Goal: Information Seeking & Learning: Learn about a topic

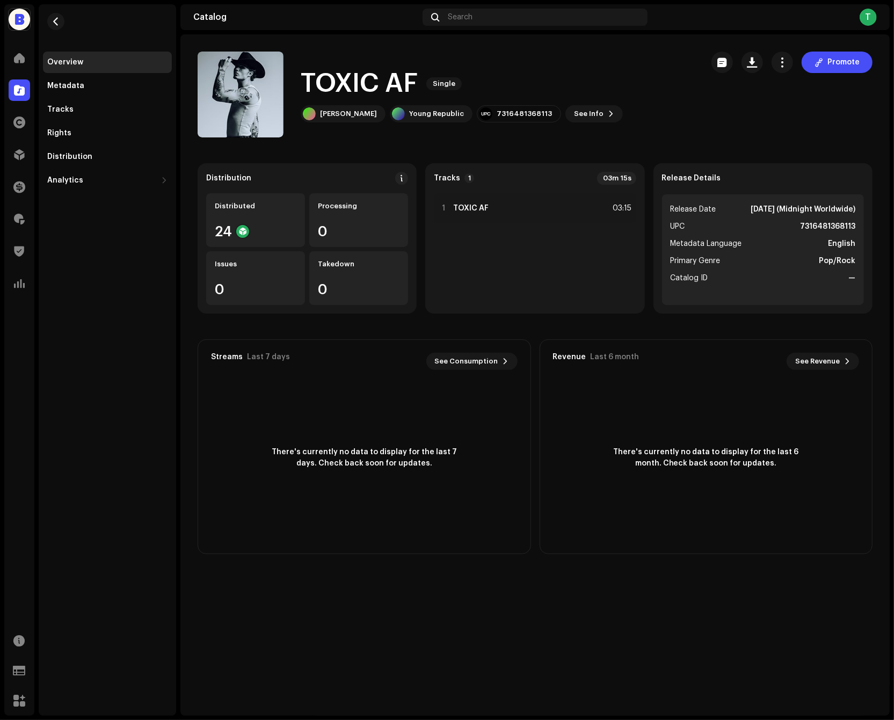
click at [751, 143] on catalog-releases-details-overview "TOXIC AF Single Promote TOXIC AF Single Simon Opp Young Republic 7316481368113 …" at bounding box center [536, 302] width 710 height 537
click at [35, 82] on navigation-secondary "Overview Metadata Tracks Rights Distribution Analytics Consumption Engagement R…" at bounding box center [105, 360] width 142 height 712
click at [29, 84] on div at bounding box center [19, 90] width 21 height 21
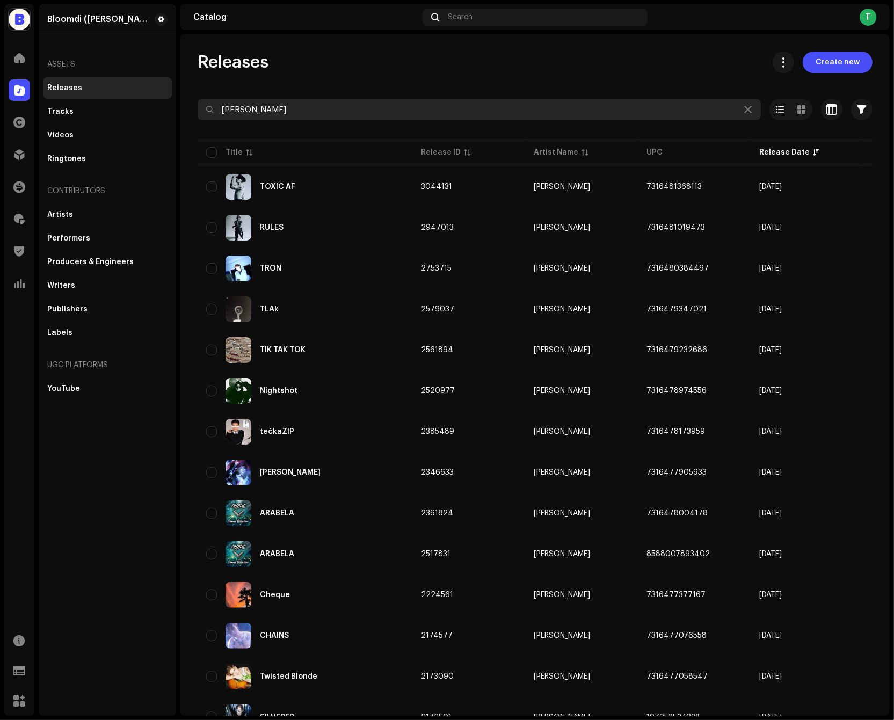
click at [337, 114] on input "simon" at bounding box center [480, 109] width 564 height 21
type input "stolen nost"
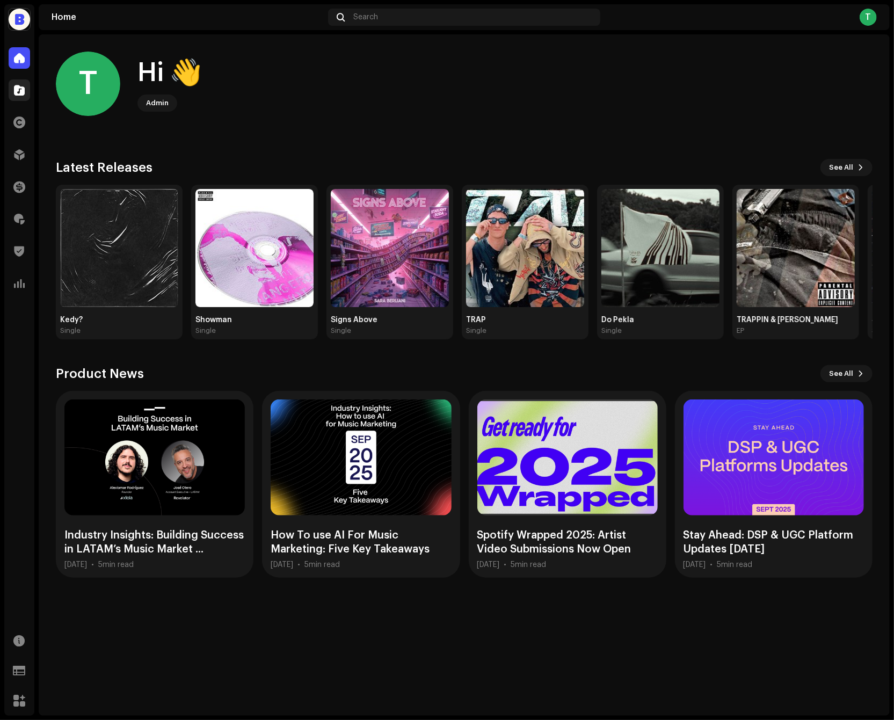
click at [24, 88] on span at bounding box center [19, 90] width 11 height 9
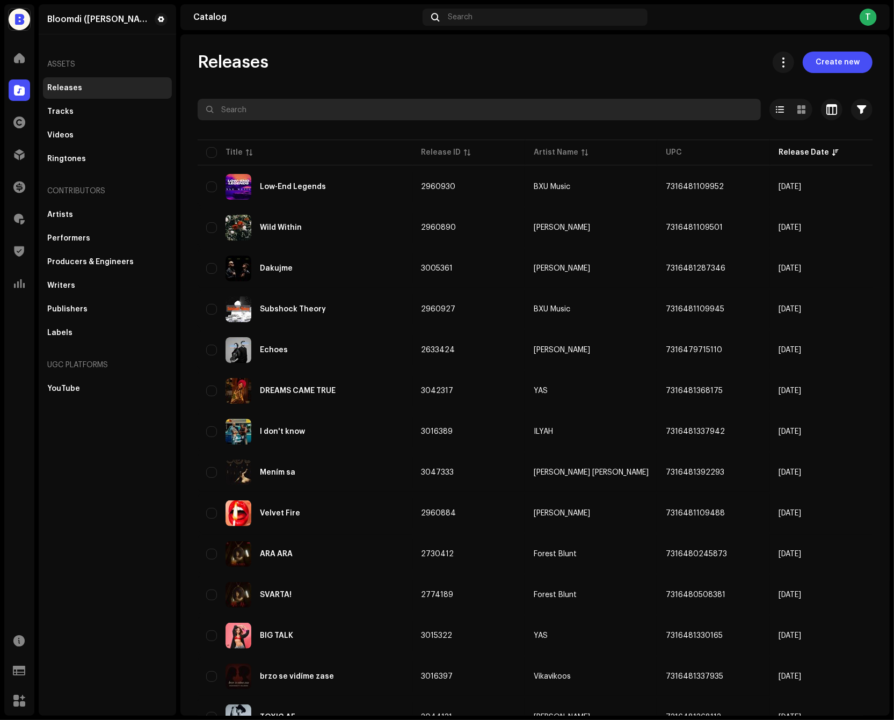
click at [409, 107] on input "text" at bounding box center [480, 109] width 564 height 21
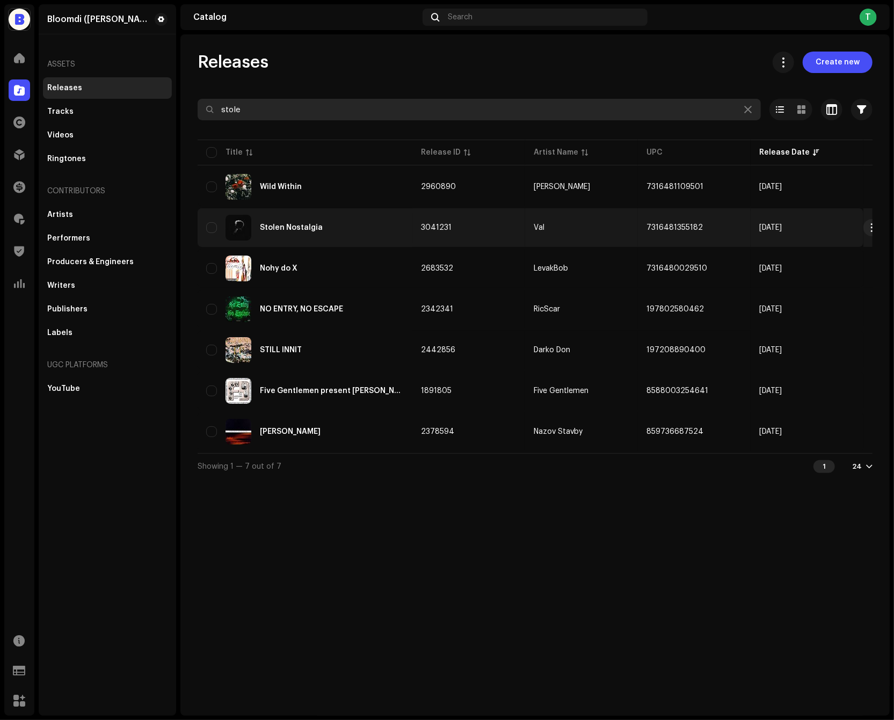
type input "stole"
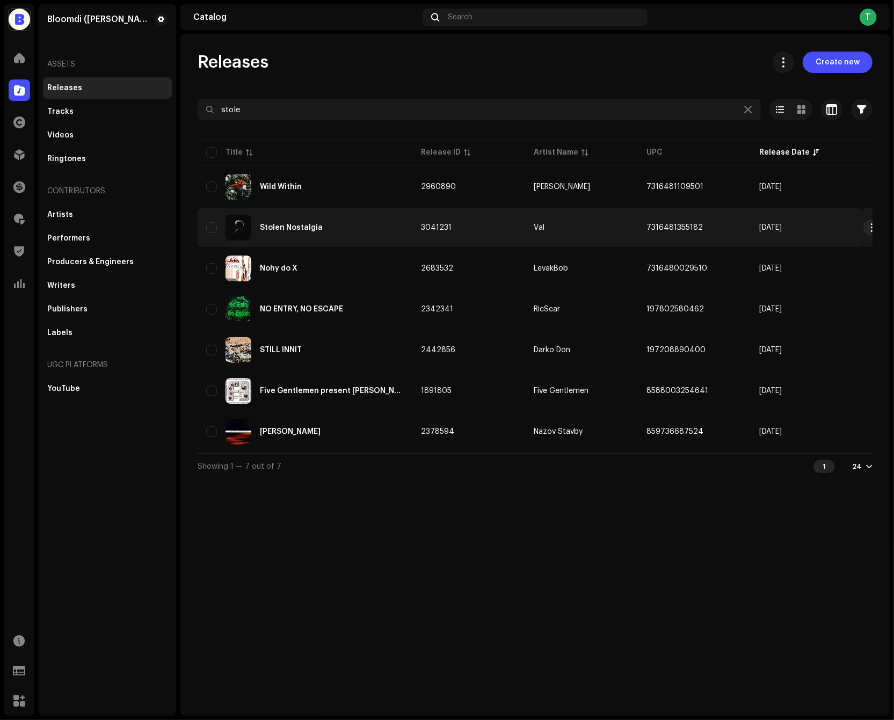
copy span "7316481355182"
drag, startPoint x: 710, startPoint y: 229, endPoint x: 645, endPoint y: 226, distance: 65.6
click at [645, 226] on td "7316481355182" at bounding box center [694, 227] width 113 height 39
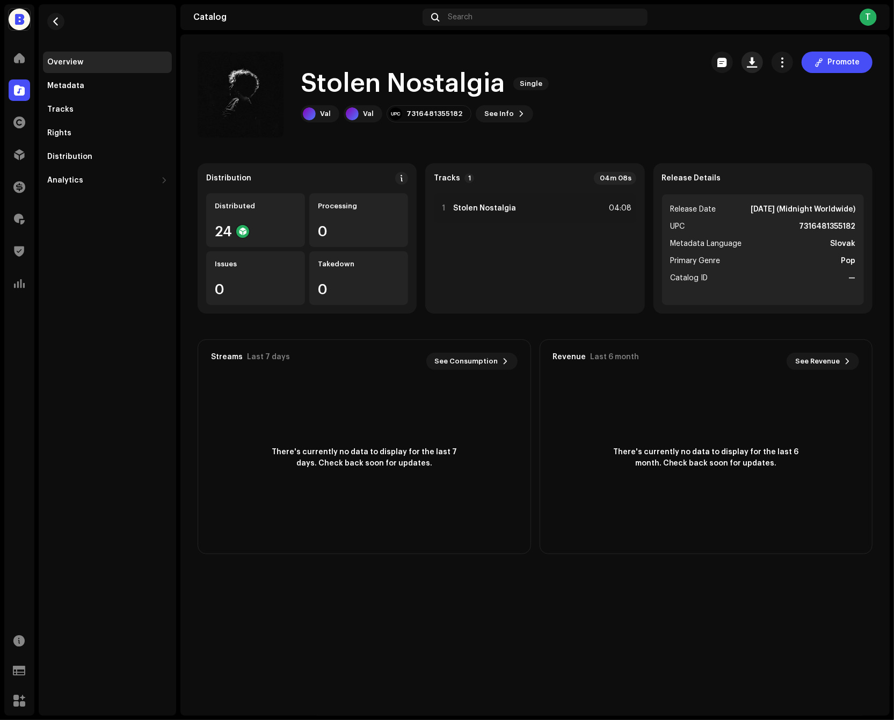
click at [763, 64] on button "button" at bounding box center [752, 62] width 21 height 21
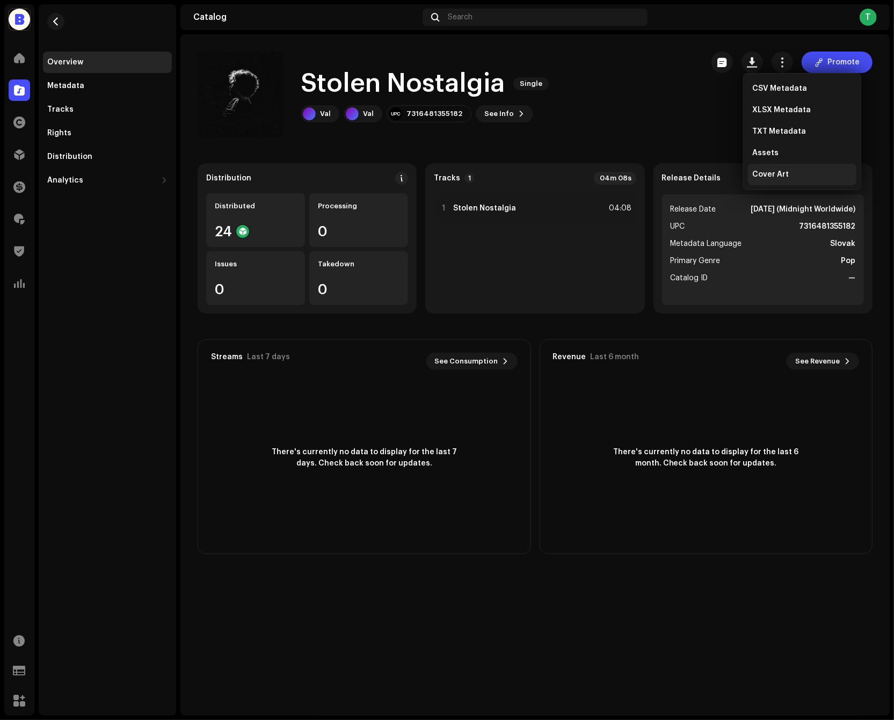
click at [780, 172] on span "Cover Art" at bounding box center [771, 174] width 37 height 9
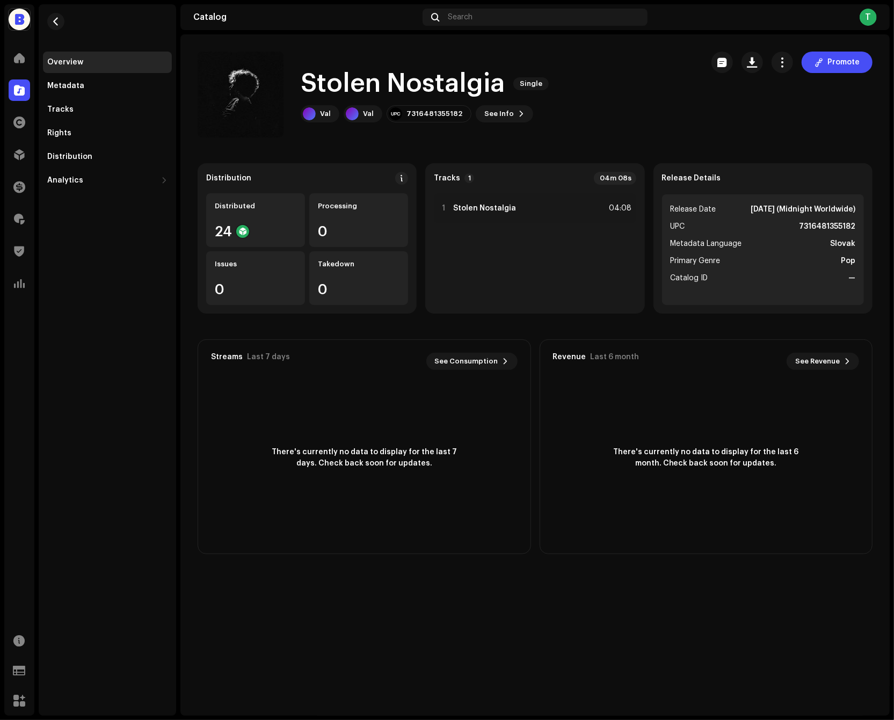
click at [711, 119] on div "Stolen Nostalgia Single Val Val 7316481355182 See Info Promote Promote" at bounding box center [535, 95] width 675 height 86
click at [25, 92] on div at bounding box center [19, 90] width 21 height 21
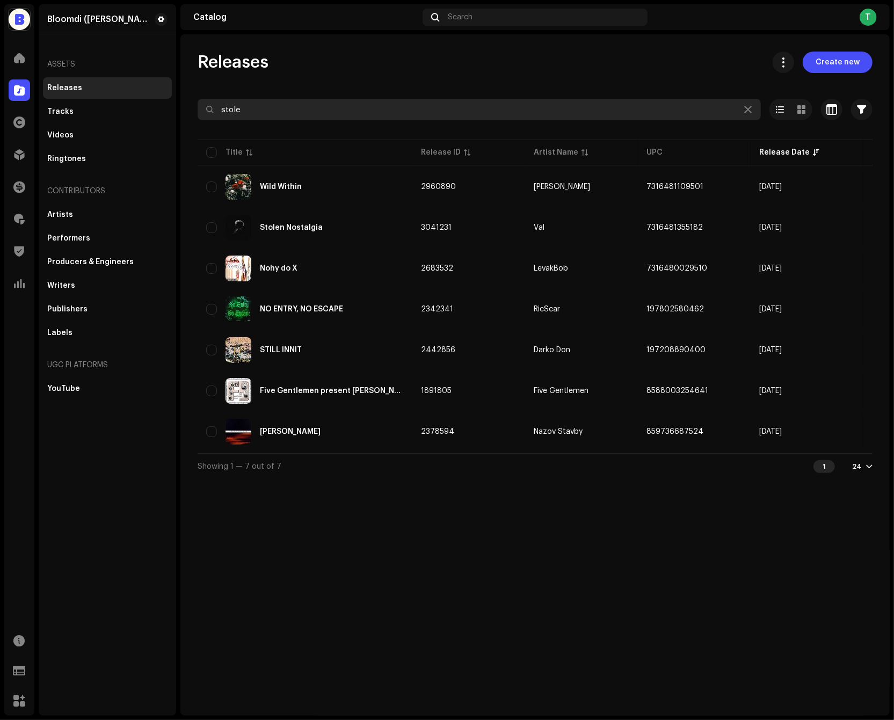
click at [334, 99] on input "stole" at bounding box center [480, 109] width 564 height 21
click at [334, 101] on input "stole" at bounding box center [480, 109] width 564 height 21
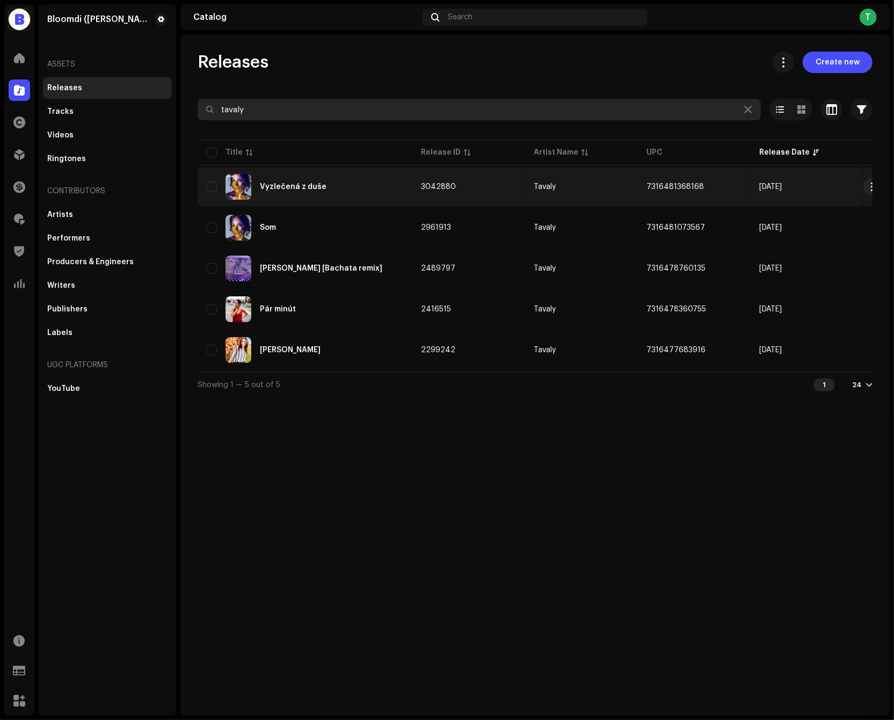
type input "tavaly"
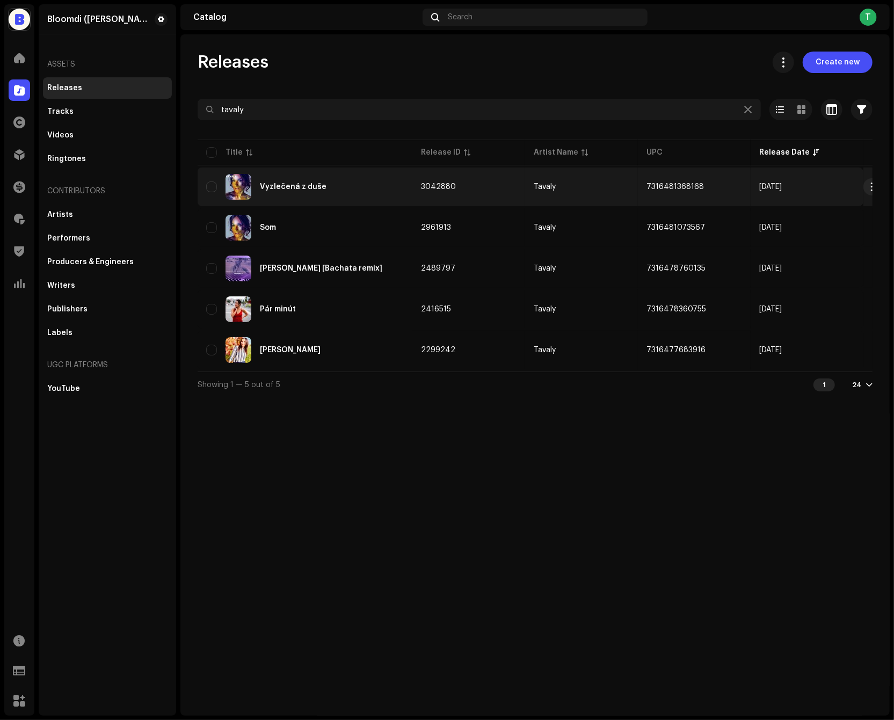
click at [511, 188] on td "3042880" at bounding box center [469, 187] width 113 height 39
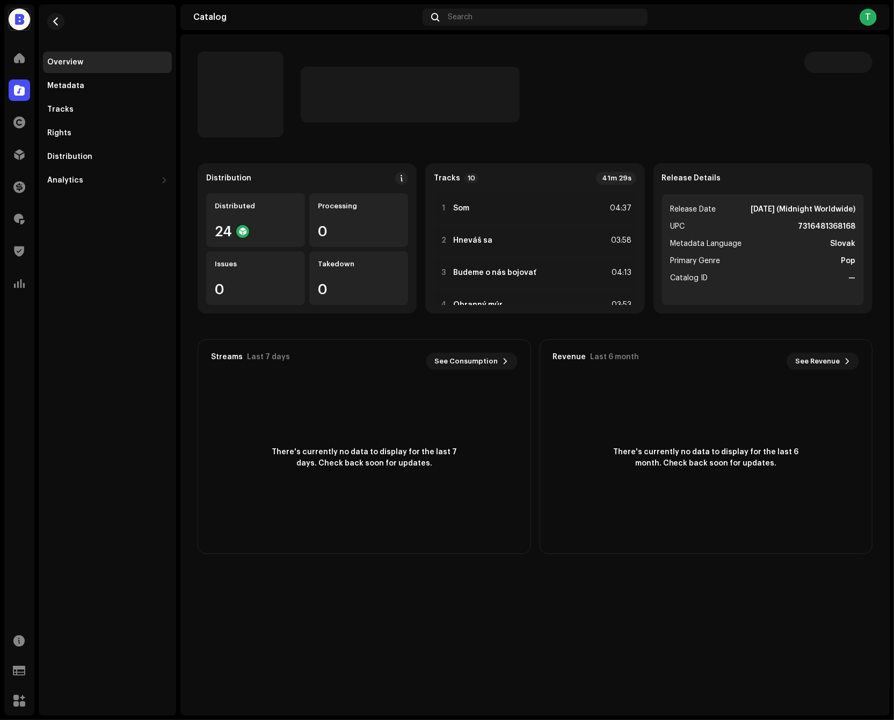
click at [819, 226] on strong "7316481368168" at bounding box center [826, 226] width 57 height 13
copy strong "7316481368168"
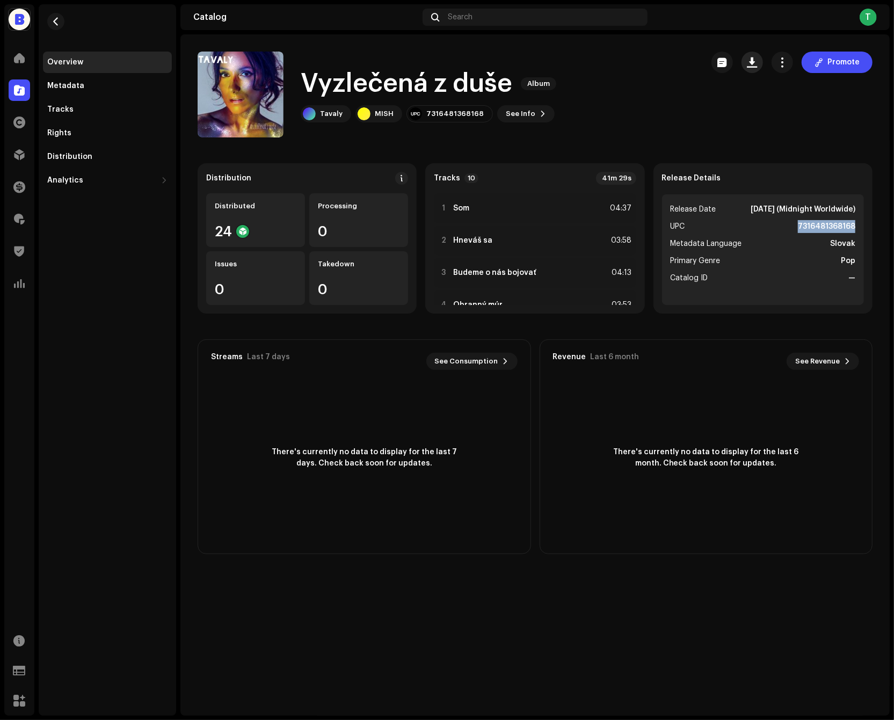
click at [763, 65] on button "button" at bounding box center [752, 62] width 21 height 21
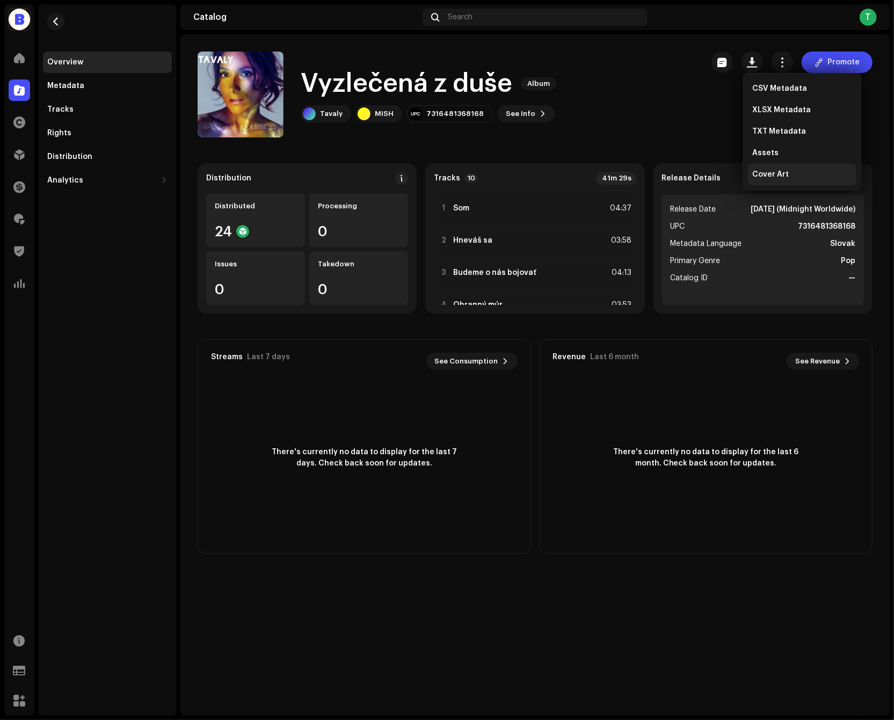
click at [767, 177] on span "Cover Art" at bounding box center [771, 174] width 37 height 9
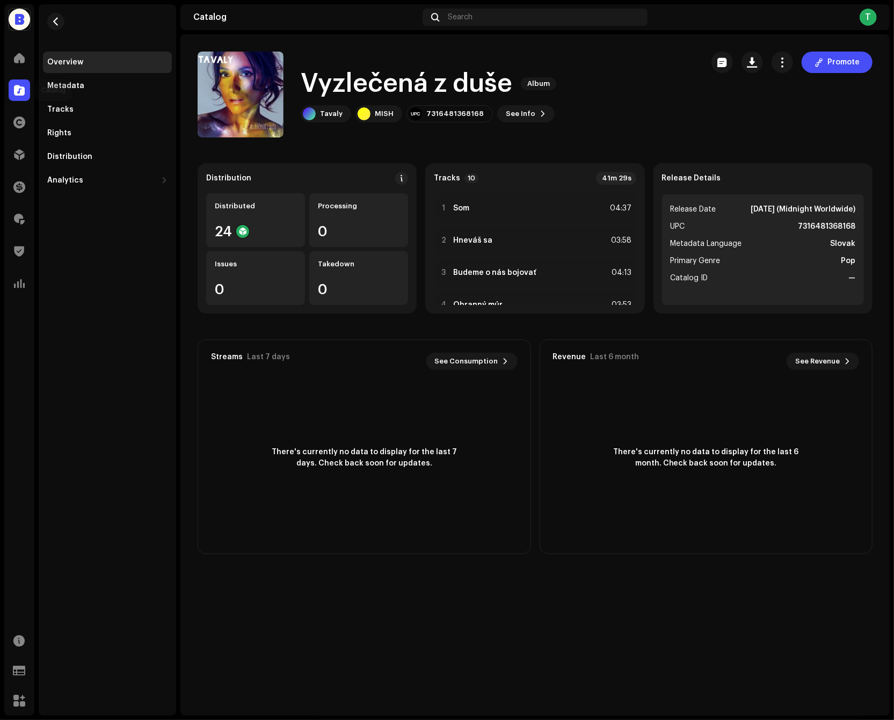
click at [18, 96] on div at bounding box center [19, 90] width 21 height 21
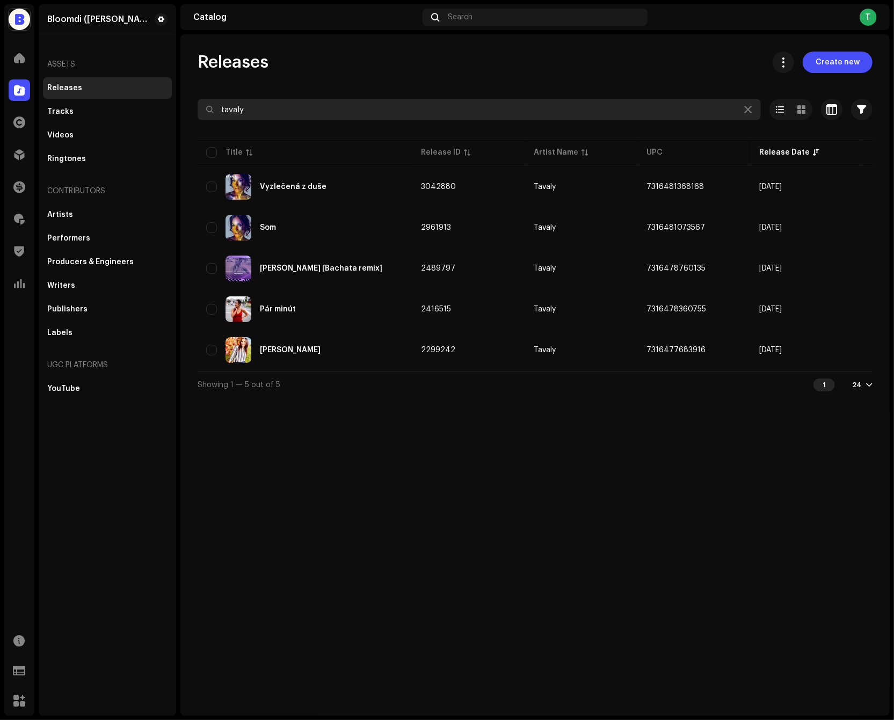
click at [323, 109] on input "tavaly" at bounding box center [480, 109] width 564 height 21
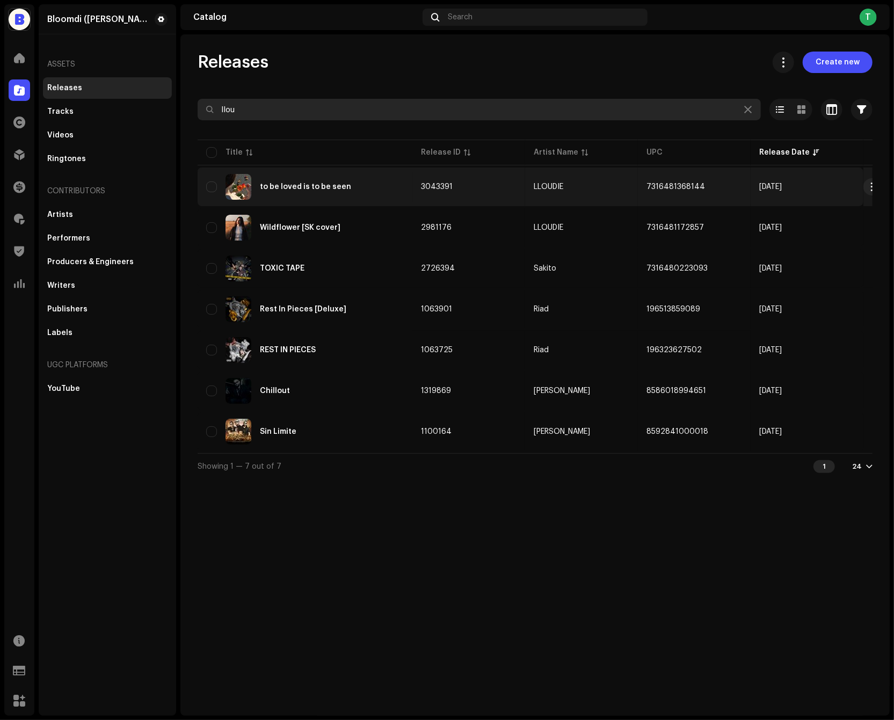
type input "llou"
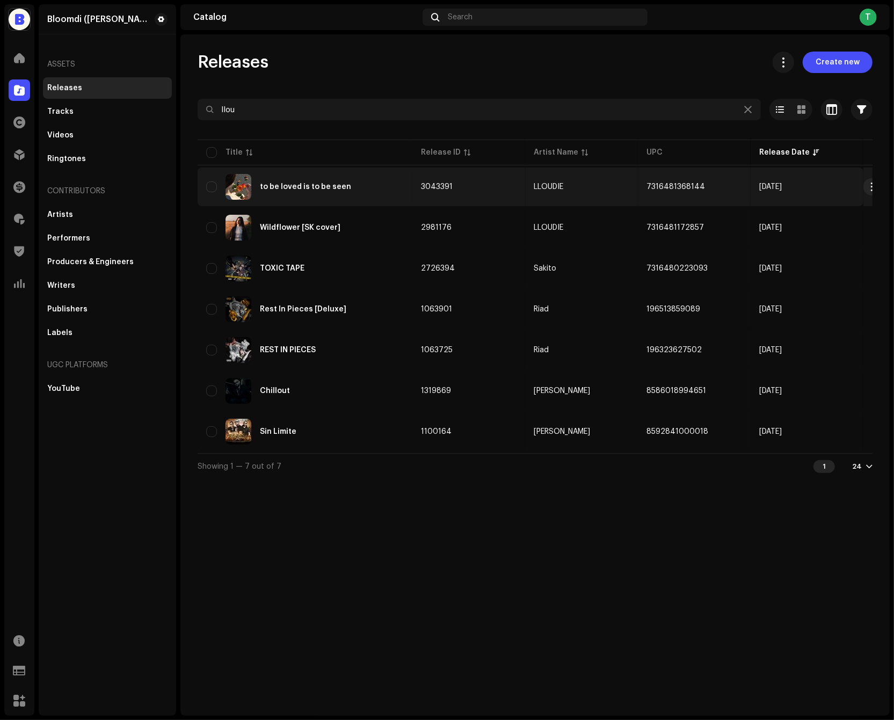
copy span "7316481368144"
drag, startPoint x: 720, startPoint y: 187, endPoint x: 626, endPoint y: 186, distance: 93.5
click at [626, 186] on tr "to be loved is to be seen 3043391 LLOUDIE 7316481368144 [DATE]" at bounding box center [539, 187] width 683 height 39
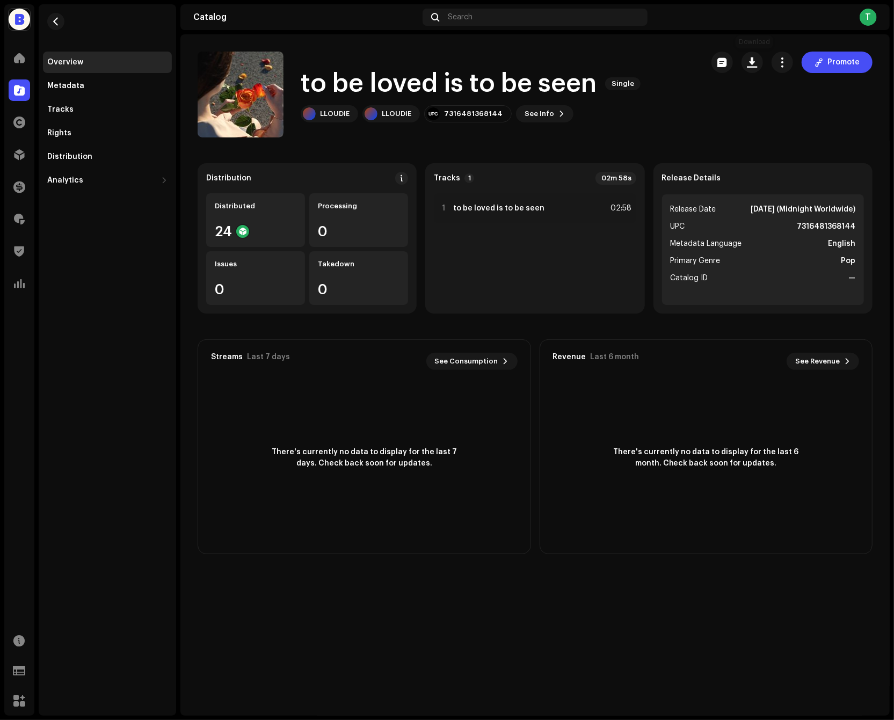
click at [741, 59] on div "Promote" at bounding box center [792, 62] width 161 height 21
click at [751, 59] on span "button" at bounding box center [753, 62] width 10 height 9
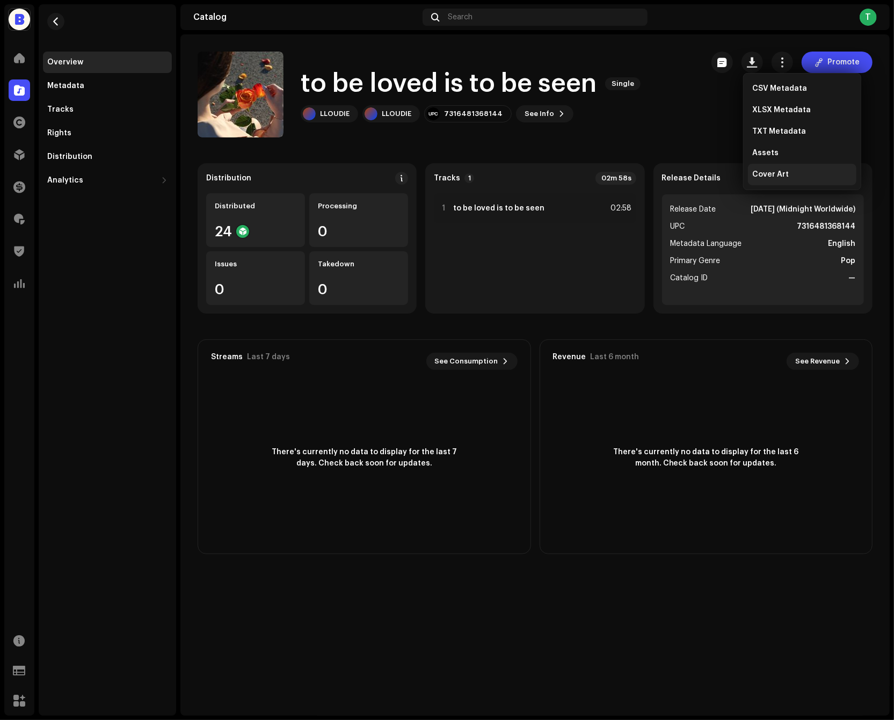
click at [795, 181] on div "Cover Art" at bounding box center [802, 174] width 109 height 21
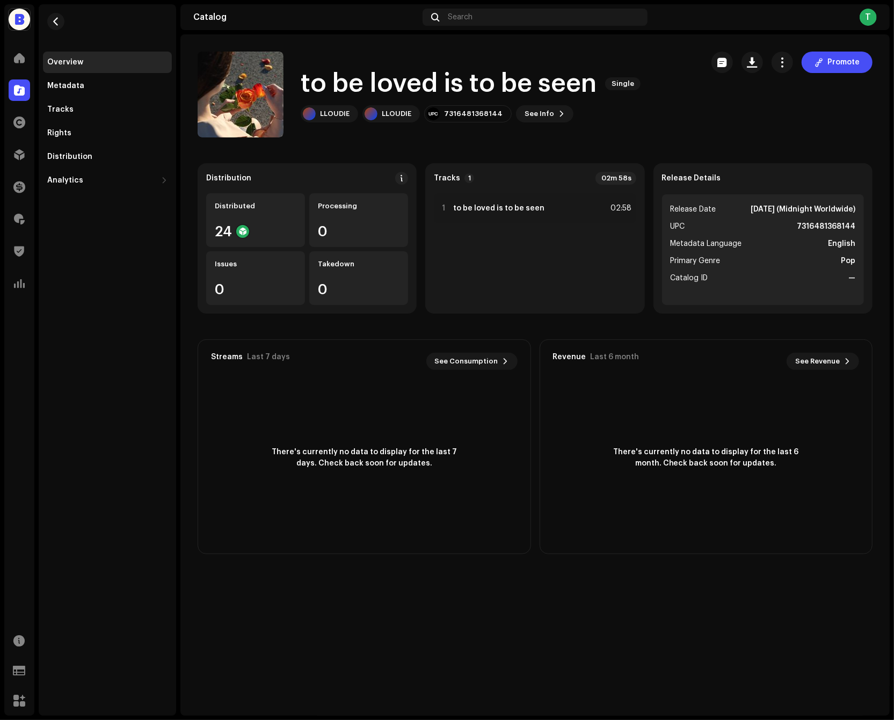
click at [713, 1] on div "Bloomdi (Ruka Hore) Home Catalog Rights Distribution Finance Royalties Trust & …" at bounding box center [447, 360] width 894 height 720
click at [19, 101] on div "Catalog" at bounding box center [19, 90] width 30 height 30
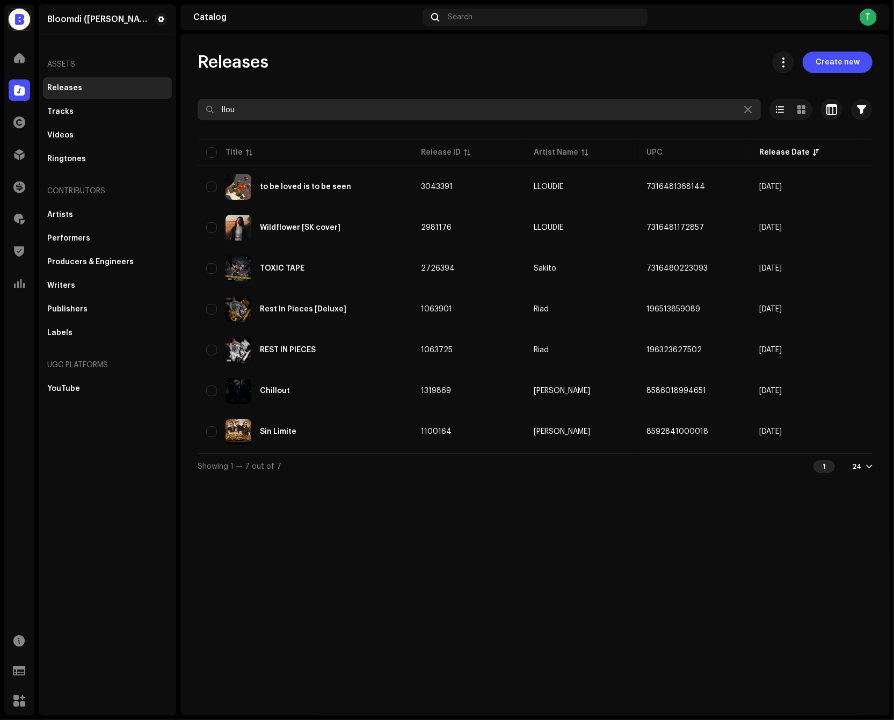
click at [262, 112] on input "llou" at bounding box center [480, 109] width 564 height 21
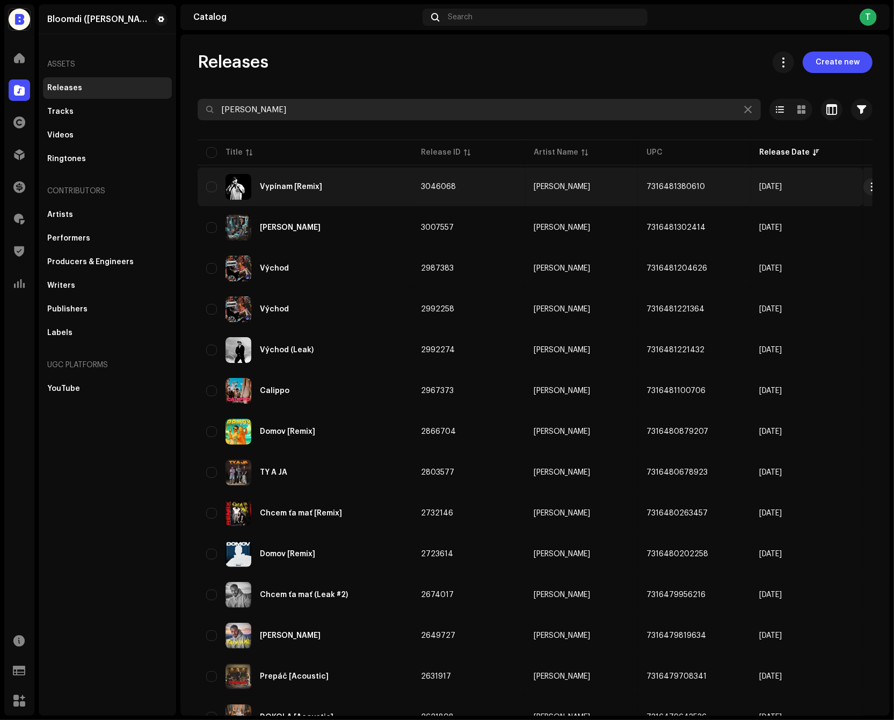
type input "[PERSON_NAME]"
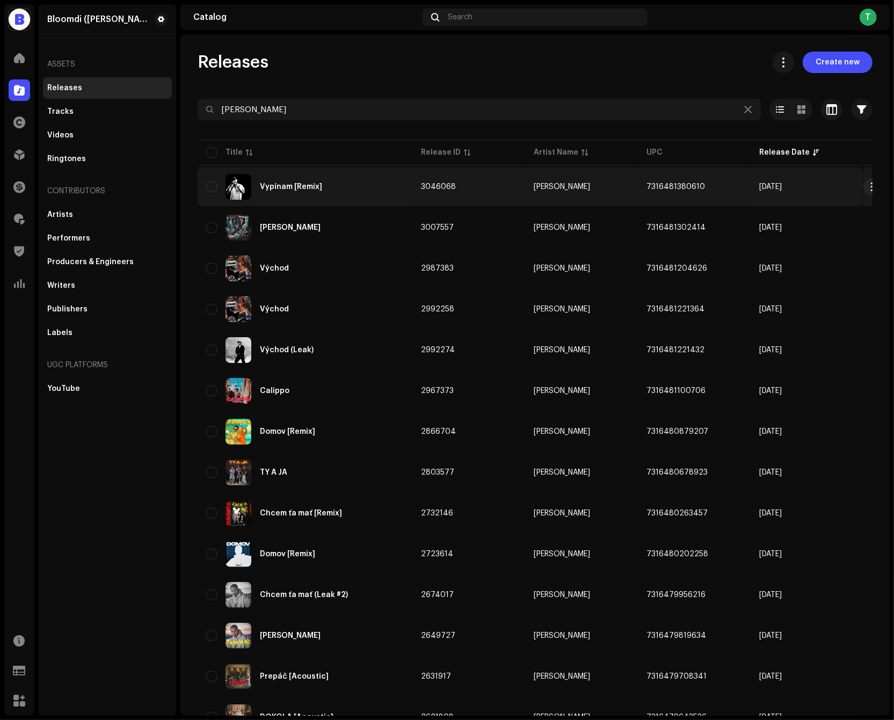
copy span "7316481380610"
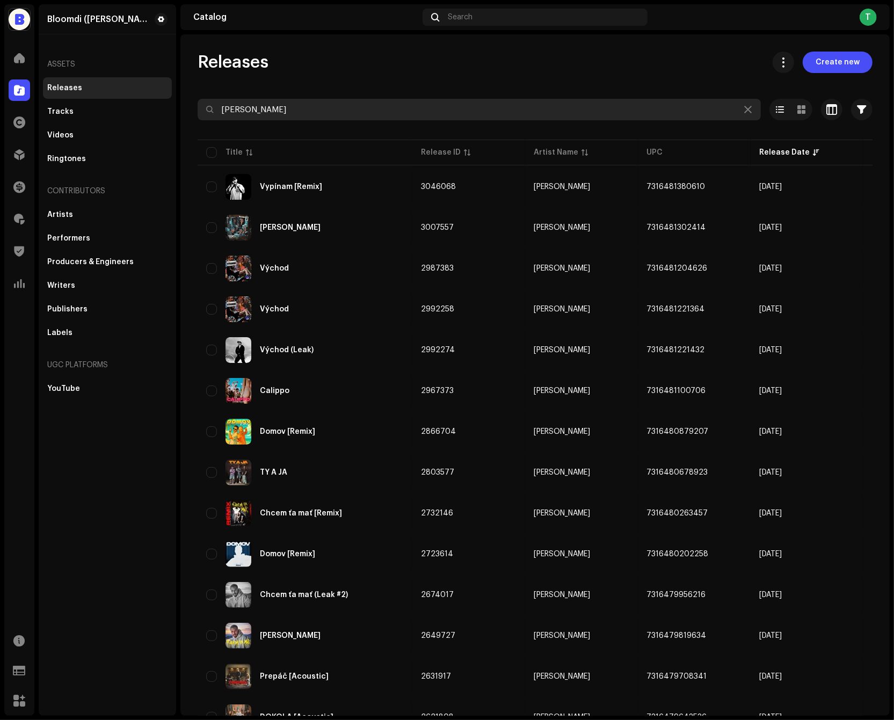
drag, startPoint x: 706, startPoint y: 188, endPoint x: 614, endPoint y: 107, distance: 122.6
click at [614, 106] on div "[PERSON_NAME] Selected 0 Options Filters Distribution status Never Distributed …" at bounding box center [535, 636] width 675 height 1074
click at [609, 106] on input "[PERSON_NAME]" at bounding box center [480, 109] width 564 height 21
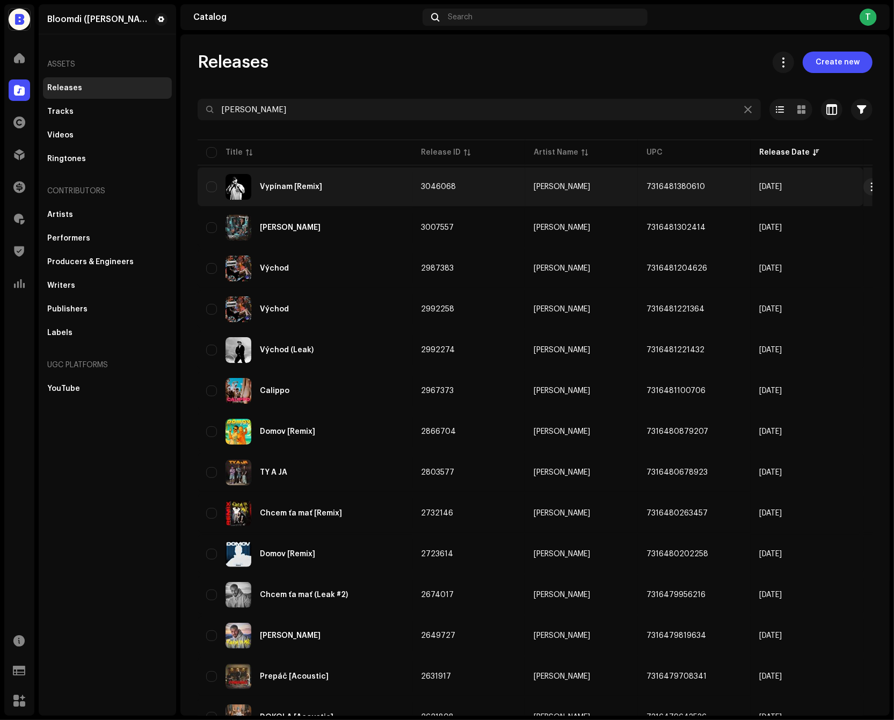
click at [487, 186] on td "3046068" at bounding box center [469, 187] width 113 height 39
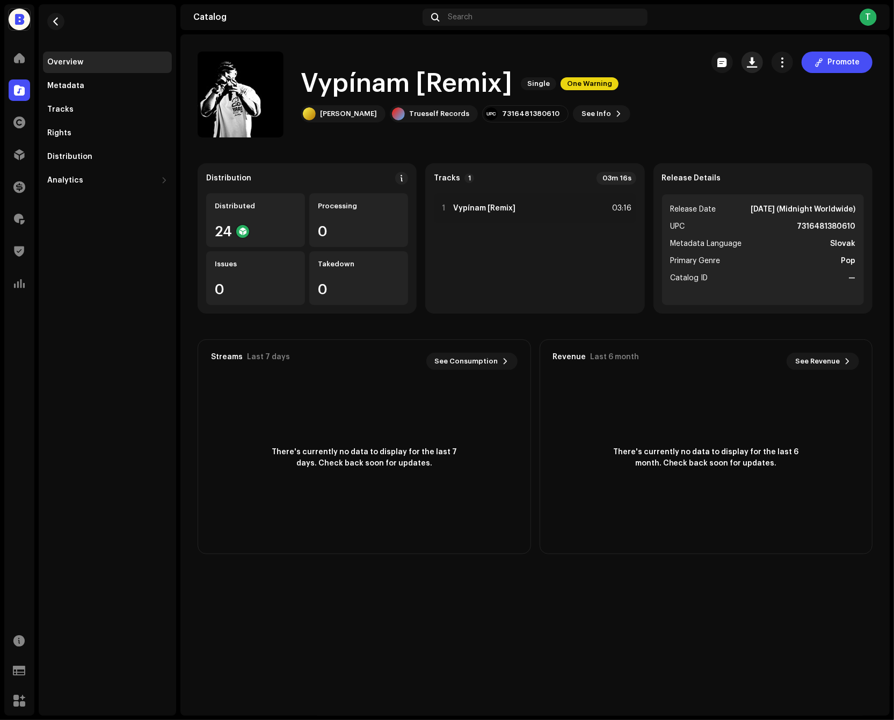
click at [762, 69] on button "button" at bounding box center [752, 62] width 21 height 21
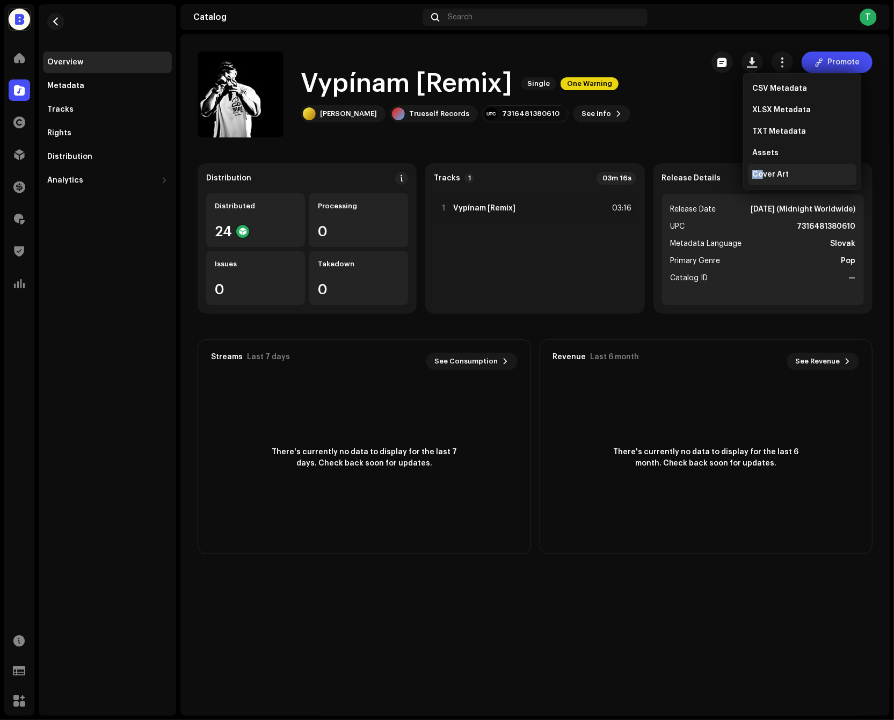
drag, startPoint x: 763, startPoint y: 163, endPoint x: 763, endPoint y: 172, distance: 8.6
click at [763, 172] on div "CSV Metadata XLSX Metadata TXT Metadata Assets Cover Art" at bounding box center [802, 131] width 109 height 107
click at [763, 173] on span "Cover Art" at bounding box center [771, 174] width 37 height 9
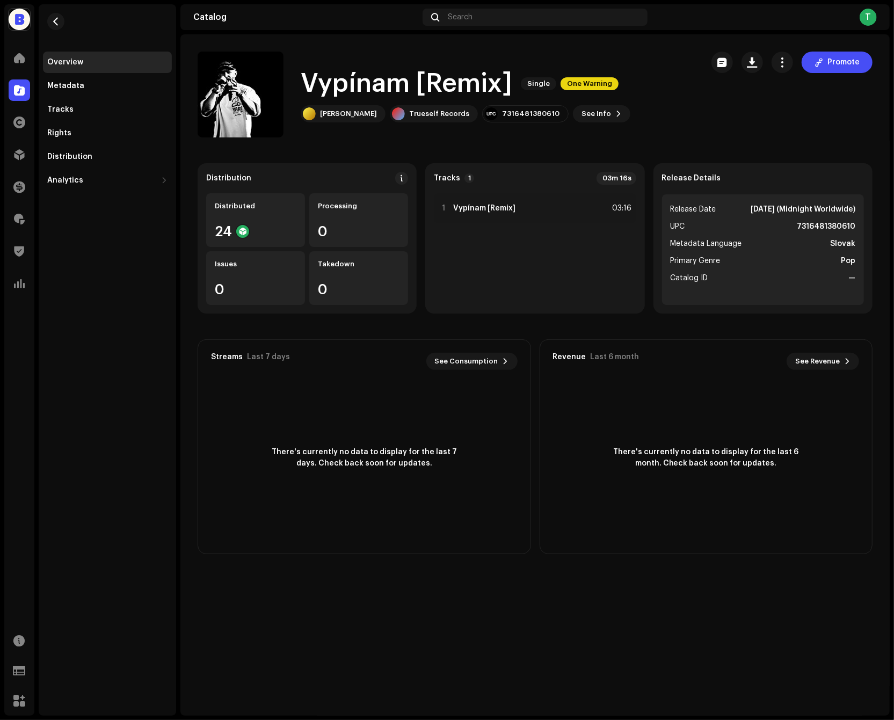
click at [34, 91] on navigation-secondary "Overview Metadata Tracks Rights Distribution Analytics Consumption Engagement R…" at bounding box center [105, 360] width 142 height 712
click at [28, 91] on div at bounding box center [19, 90] width 21 height 21
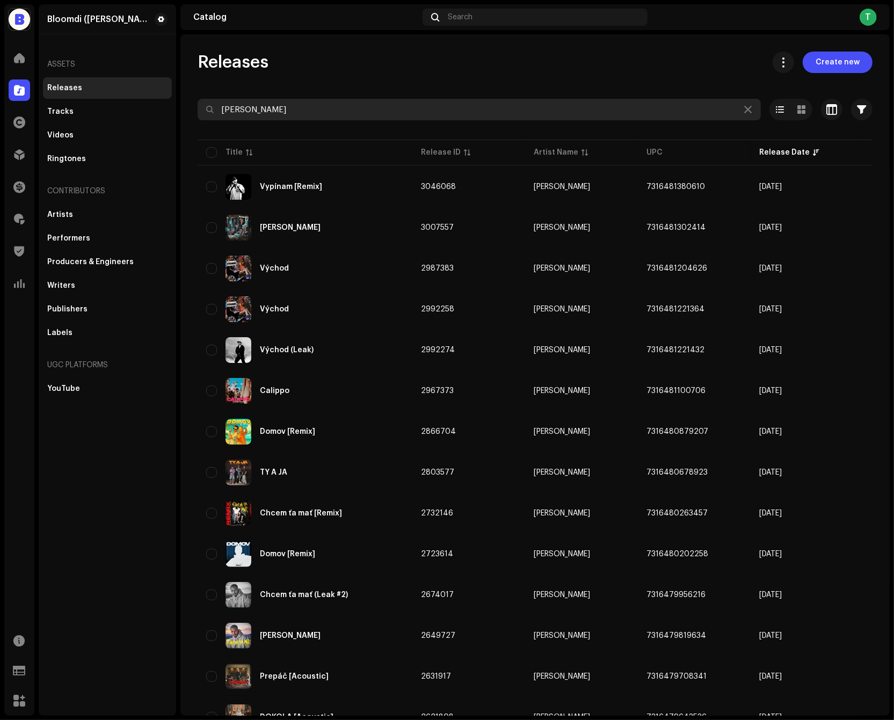
click at [327, 107] on input "[PERSON_NAME]" at bounding box center [480, 109] width 564 height 21
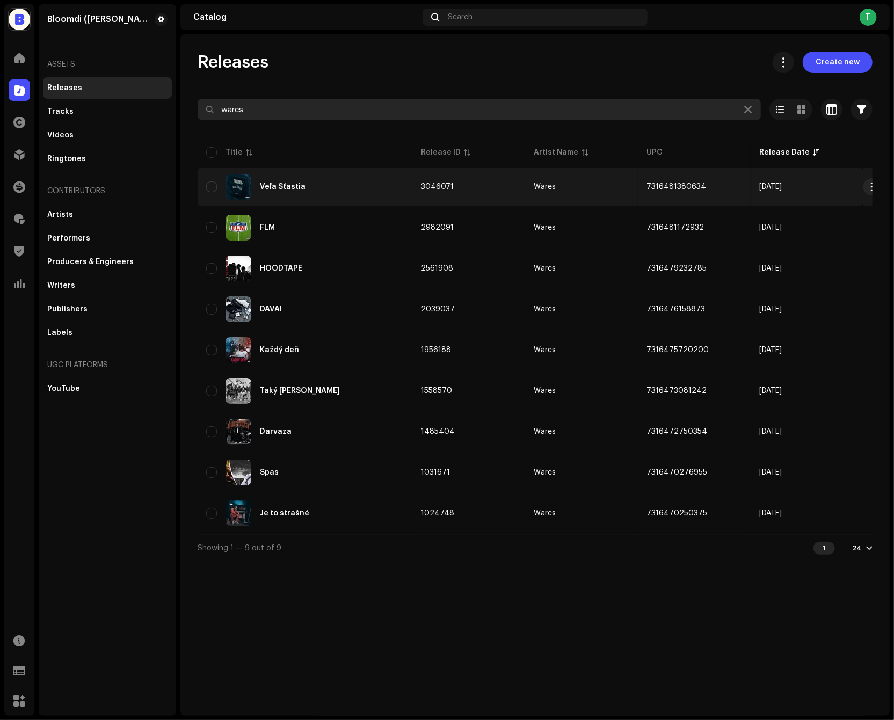
type input "wares"
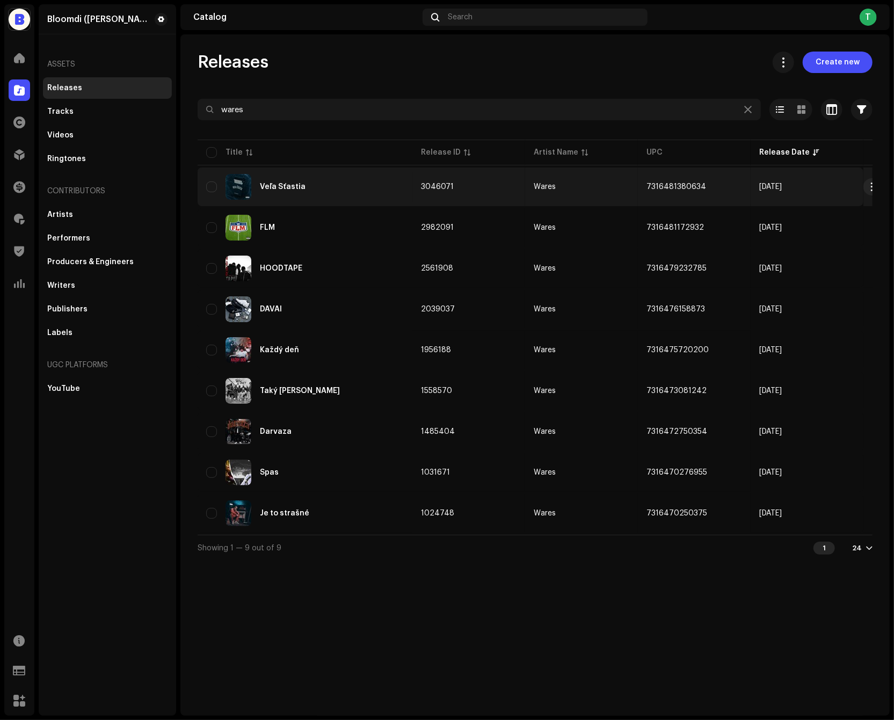
click at [413, 175] on td "3046071" at bounding box center [469, 187] width 113 height 39
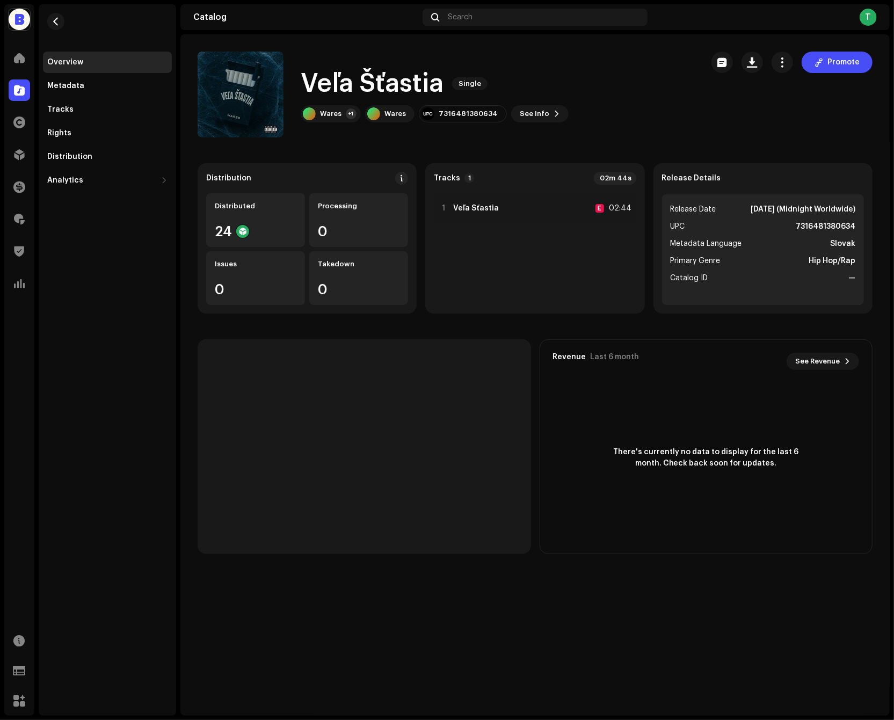
click at [831, 231] on strong "7316481380634" at bounding box center [826, 226] width 60 height 13
click at [831, 215] on strong "[DATE] (Midnight Worldwide)" at bounding box center [803, 209] width 105 height 13
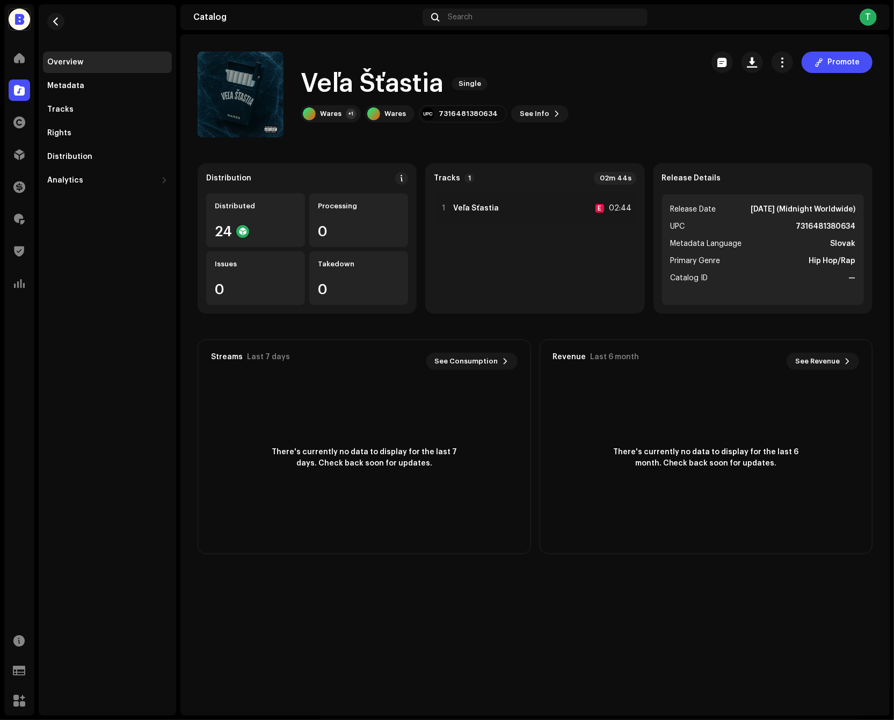
click at [825, 226] on strong "7316481380634" at bounding box center [826, 226] width 60 height 13
copy strong "7316481380634"
click at [753, 60] on span "button" at bounding box center [753, 62] width 10 height 9
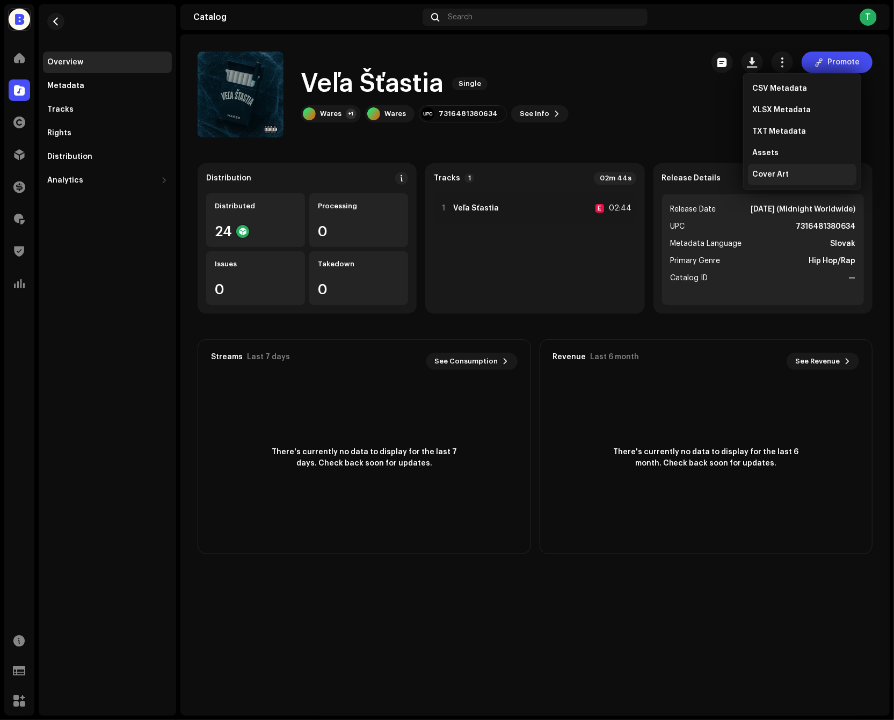
click at [766, 172] on span "Cover Art" at bounding box center [771, 174] width 37 height 9
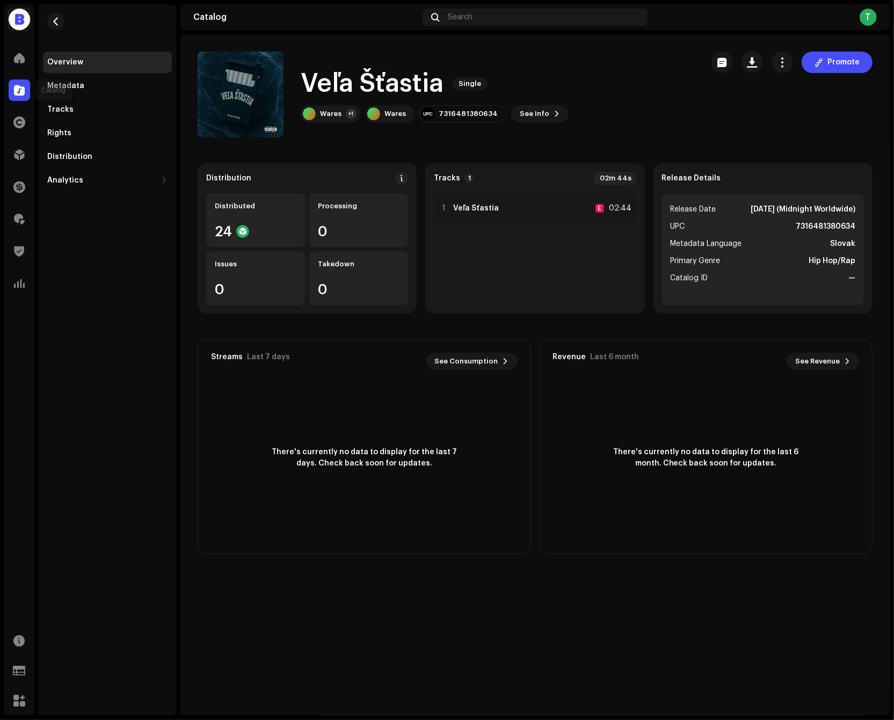
click at [25, 86] on div at bounding box center [19, 90] width 21 height 21
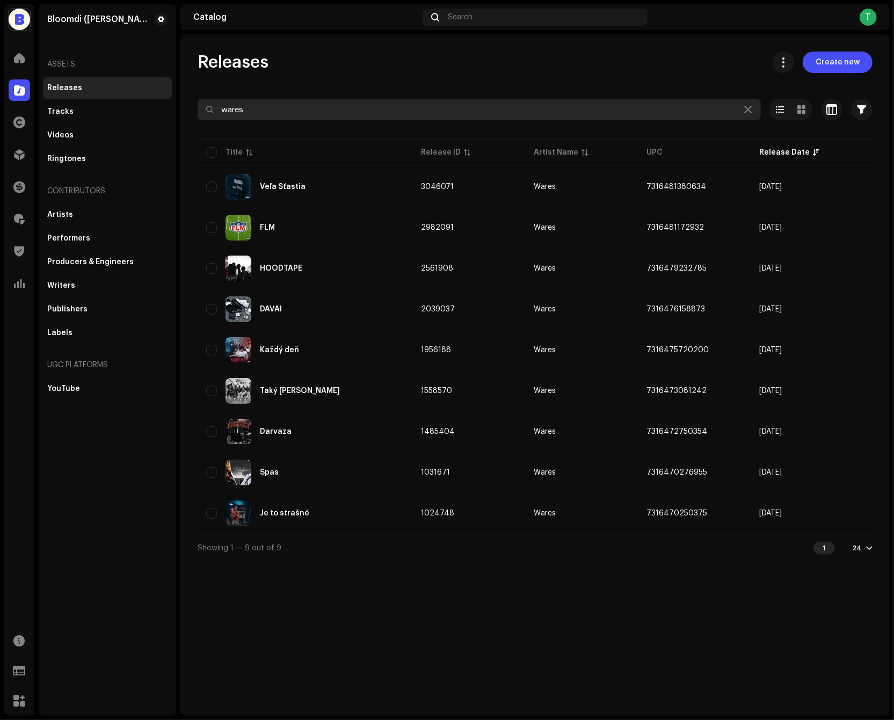
click at [314, 114] on input "wares" at bounding box center [480, 109] width 564 height 21
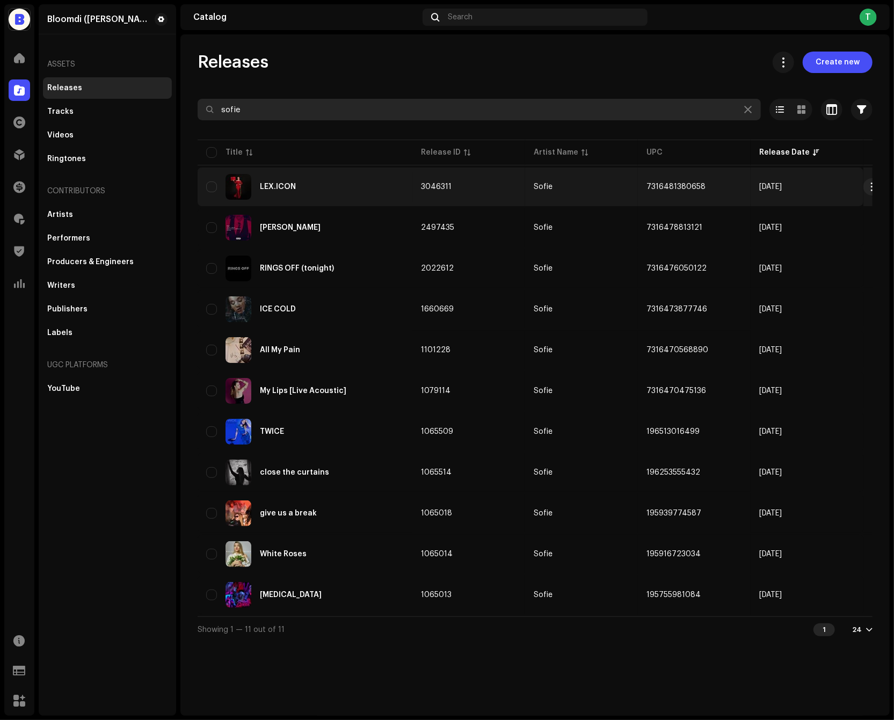
type input "sofie"
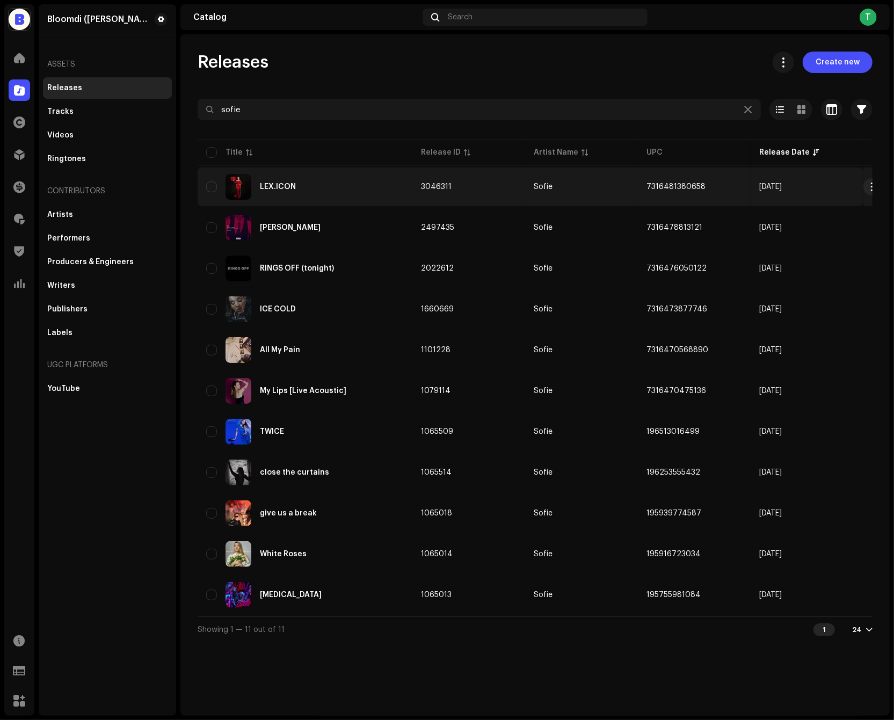
copy span "7316481380658"
drag, startPoint x: 716, startPoint y: 183, endPoint x: 645, endPoint y: 185, distance: 70.9
click at [645, 185] on td "7316481380658" at bounding box center [694, 187] width 113 height 39
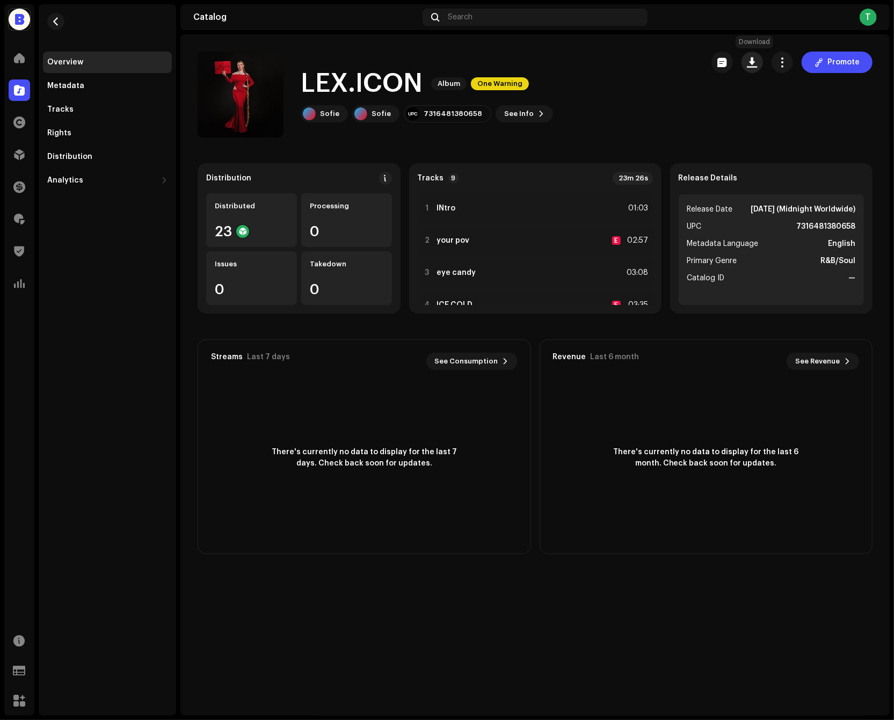
click at [755, 53] on button "button" at bounding box center [752, 62] width 21 height 21
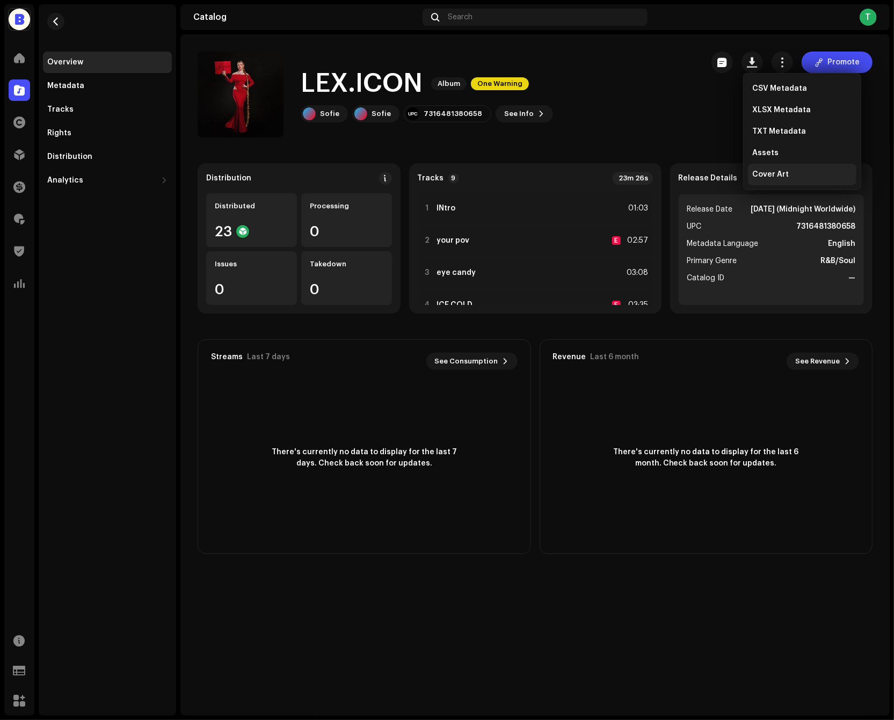
click at [755, 176] on span "Cover Art" at bounding box center [771, 174] width 37 height 9
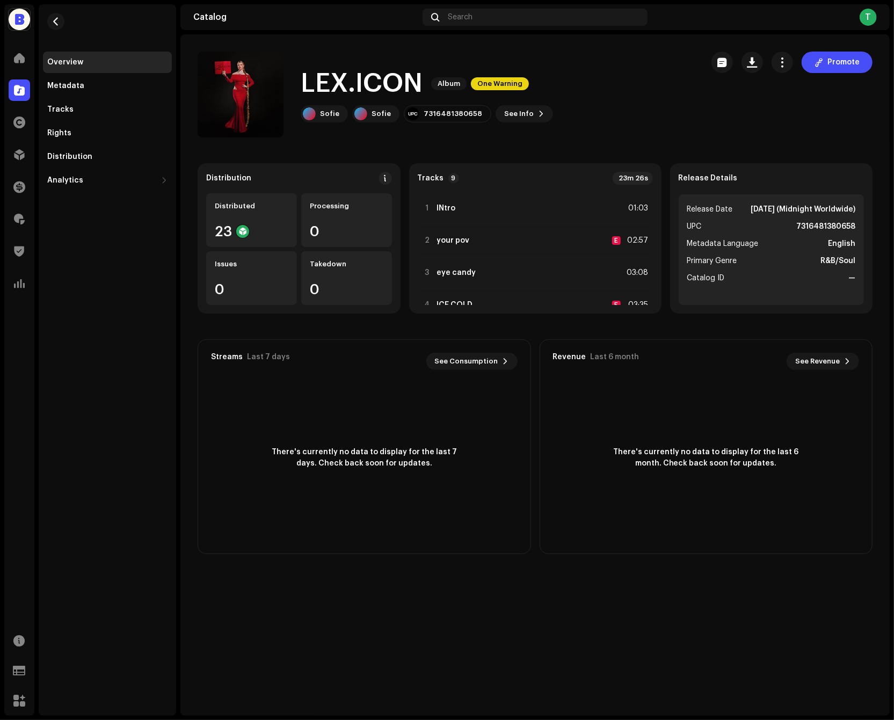
click at [19, 86] on span at bounding box center [19, 90] width 11 height 9
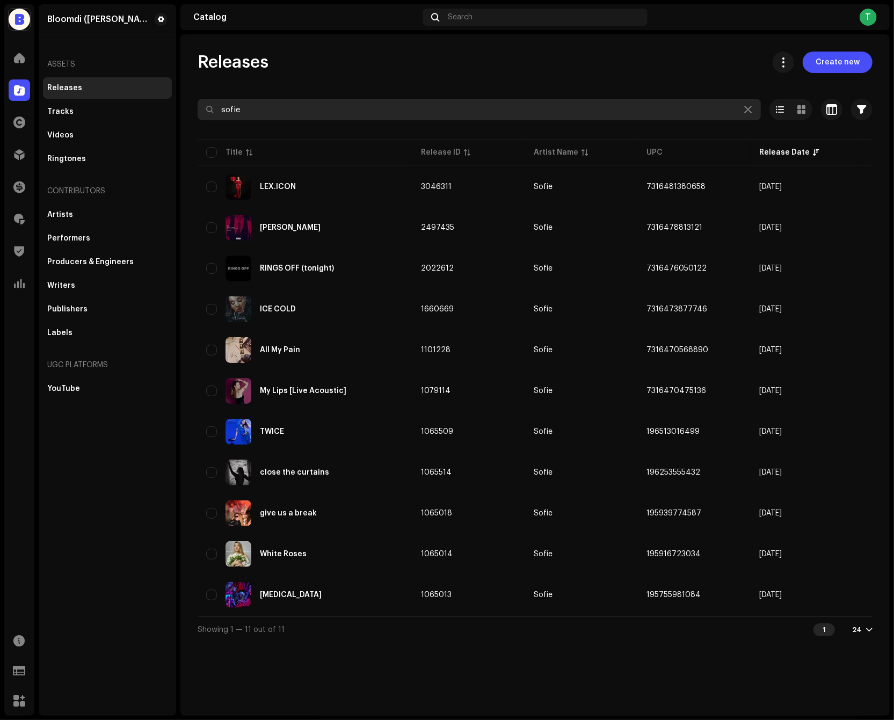
click at [393, 102] on input "sofie" at bounding box center [480, 109] width 564 height 21
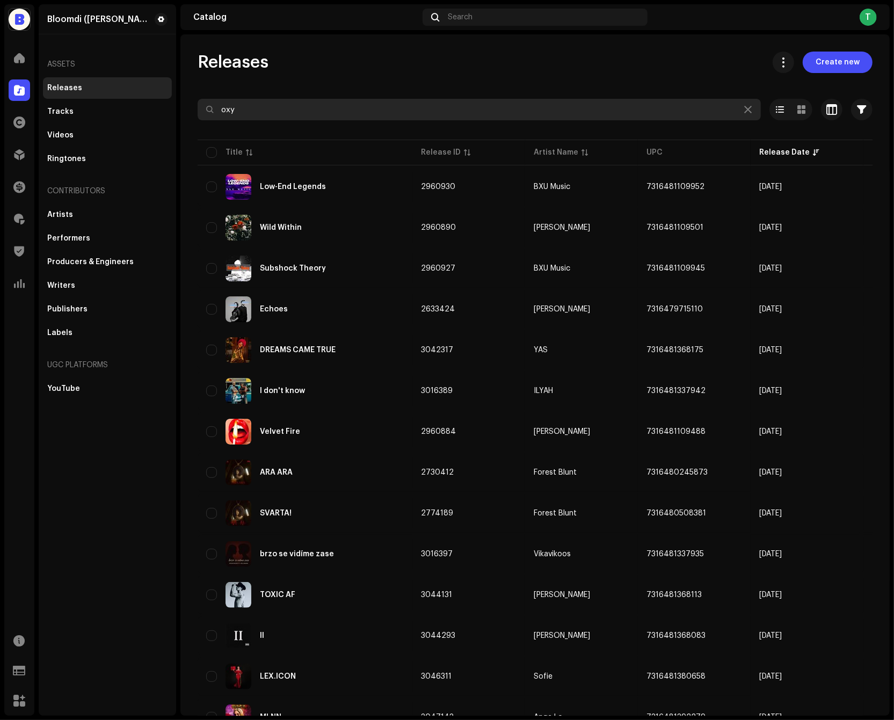
type input "oxyg"
